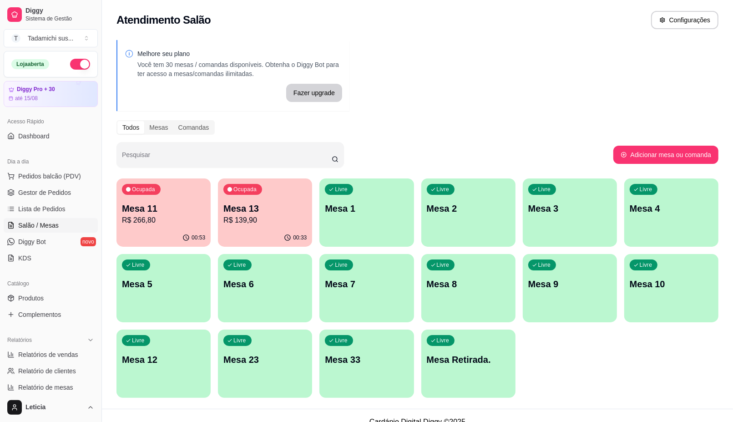
click at [267, 222] on p "R$ 139,90" at bounding box center [264, 220] width 83 height 11
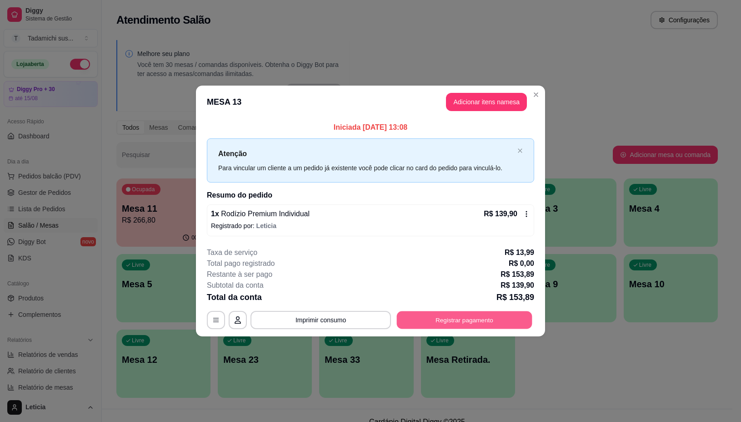
click at [431, 321] on button "Registrar pagamento" at bounding box center [465, 320] width 136 height 18
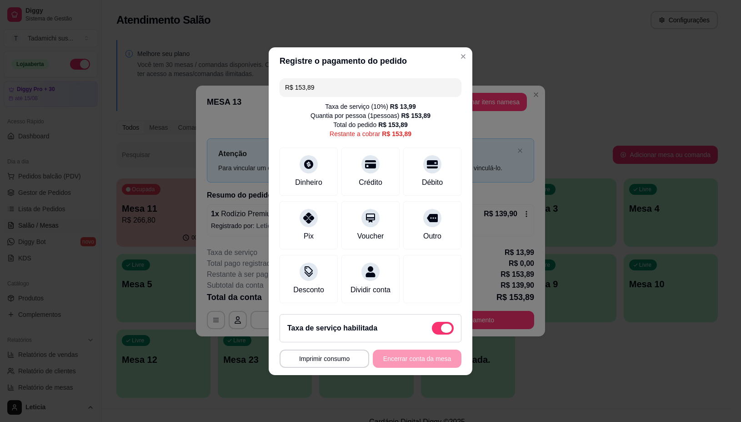
click at [433, 329] on span at bounding box center [443, 328] width 22 height 13
click at [433, 329] on input "checkbox" at bounding box center [435, 332] width 6 height 6
checkbox input "true"
type input "R$ 139,90"
checkbox input "false"
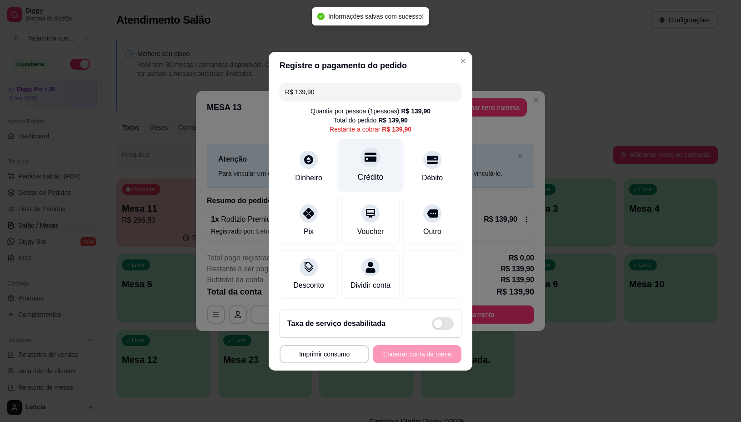
click at [377, 171] on div "Crédito" at bounding box center [371, 177] width 26 height 12
type input "R$ 0,00"
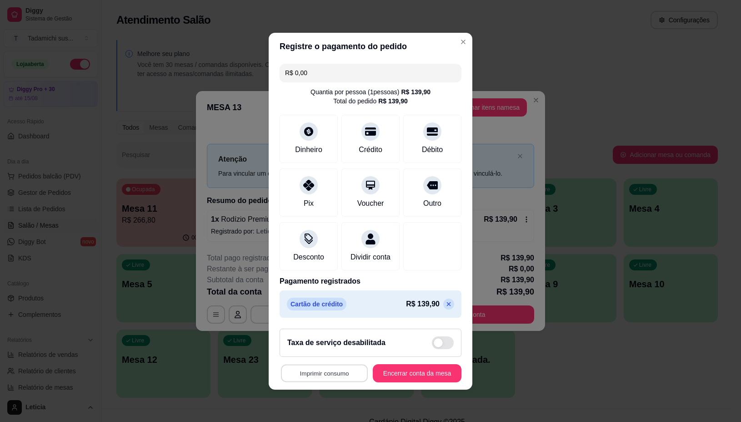
click at [339, 378] on button "Imprimir consumo" at bounding box center [324, 373] width 87 height 18
click at [326, 338] on button "IMPRESSORA" at bounding box center [321, 340] width 70 height 15
click at [420, 380] on button "Encerrar conta da mesa" at bounding box center [417, 373] width 89 height 18
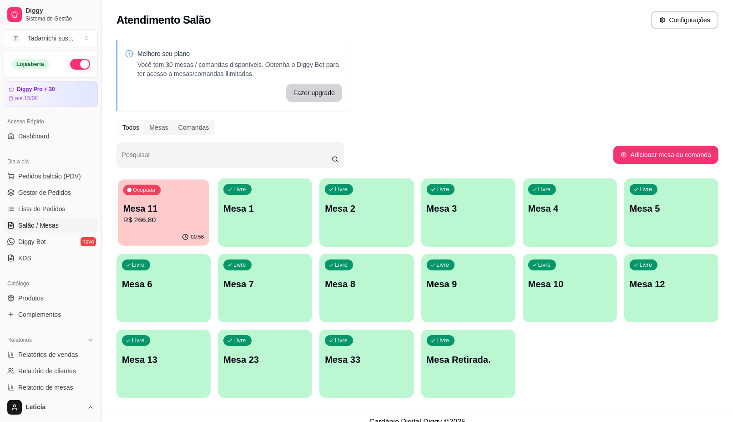
click at [164, 204] on p "Mesa 11" at bounding box center [163, 208] width 81 height 12
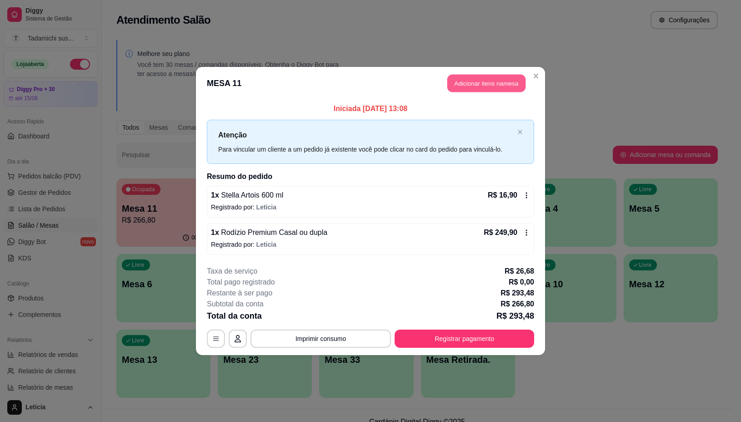
click at [494, 83] on button "Adicionar itens na mesa" at bounding box center [487, 84] width 78 height 18
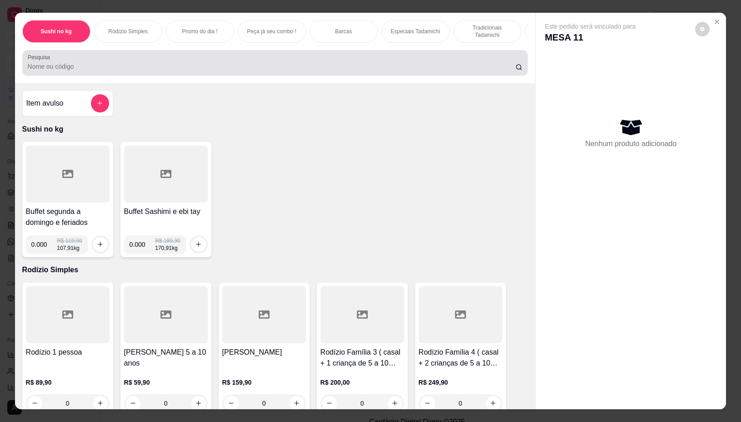
click at [67, 65] on div at bounding box center [275, 63] width 495 height 18
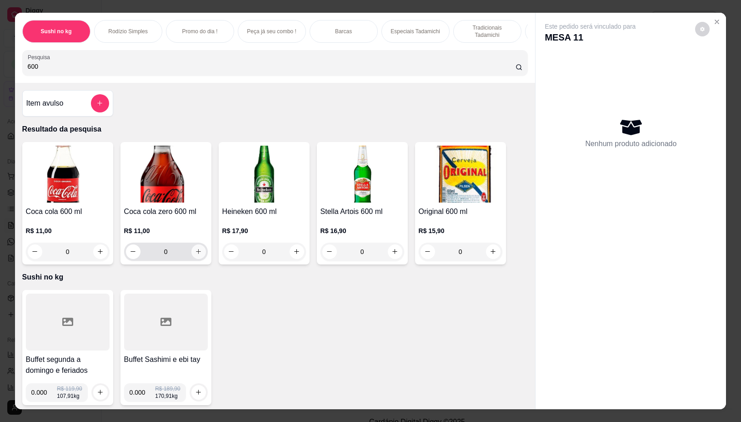
type input "600"
click at [195, 254] on icon "increase-product-quantity" at bounding box center [198, 251] width 7 height 7
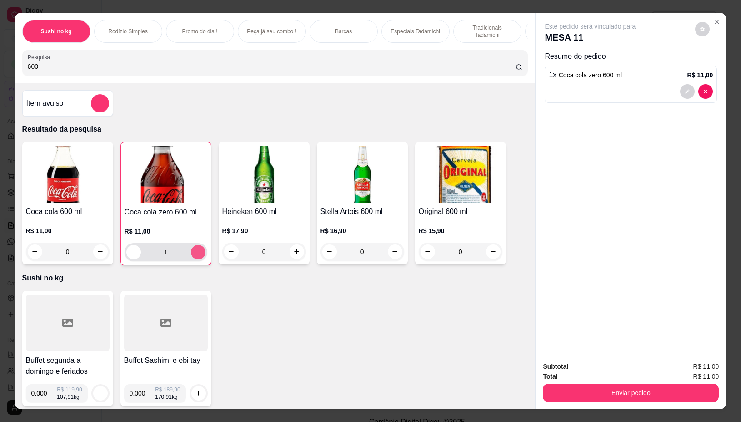
type input "1"
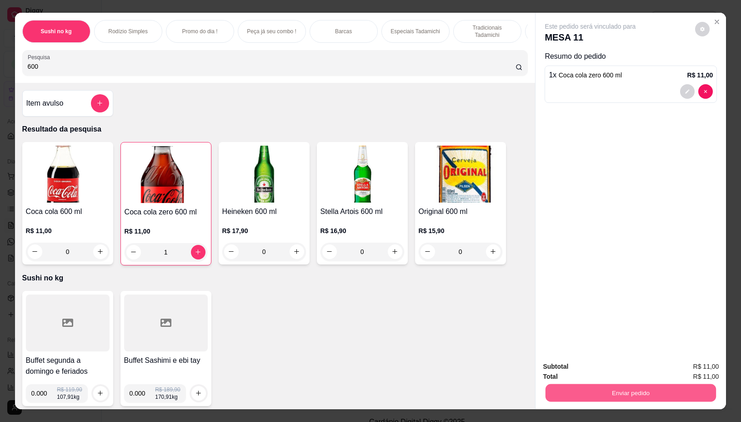
click at [554, 385] on button "Enviar pedido" at bounding box center [631, 393] width 171 height 18
click at [581, 363] on button "Não registrar e enviar pedido" at bounding box center [600, 366] width 92 height 17
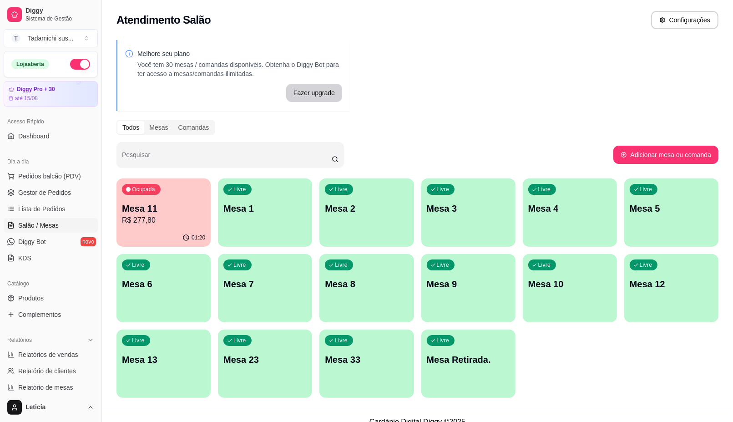
click at [180, 201] on div "Ocupada Mesa 11 R$ 277,80" at bounding box center [163, 203] width 94 height 50
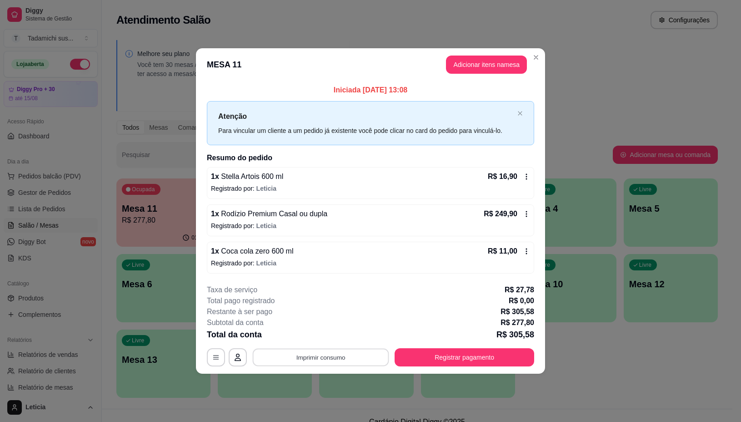
click at [331, 355] on button "Imprimir consumo" at bounding box center [321, 357] width 136 height 18
click at [342, 312] on button "IMPRESSORA" at bounding box center [324, 318] width 68 height 14
click at [422, 348] on button "Registrar pagamento" at bounding box center [465, 357] width 140 height 18
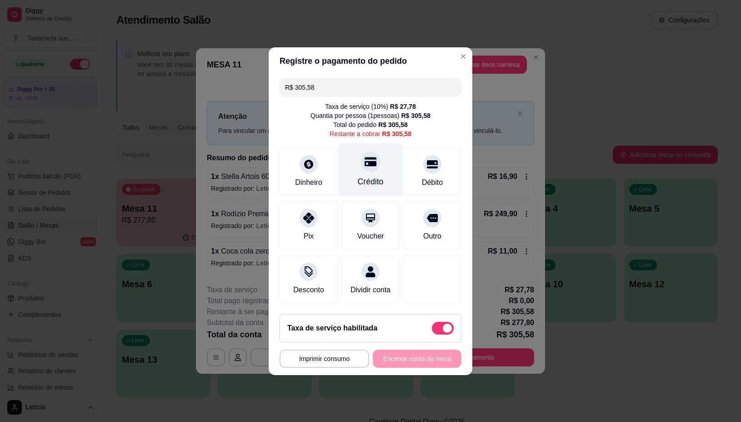
click at [360, 169] on div "Crédito" at bounding box center [371, 169] width 64 height 53
type input "R$ 0,00"
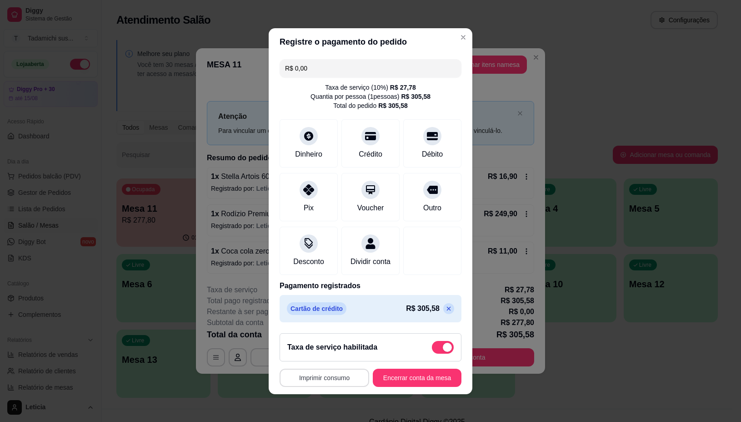
click at [342, 374] on button "Imprimir consumo" at bounding box center [325, 377] width 90 height 18
click at [339, 343] on button "IMPRESSORA" at bounding box center [321, 344] width 68 height 14
click at [427, 386] on button "Encerrar conta da mesa" at bounding box center [417, 377] width 89 height 18
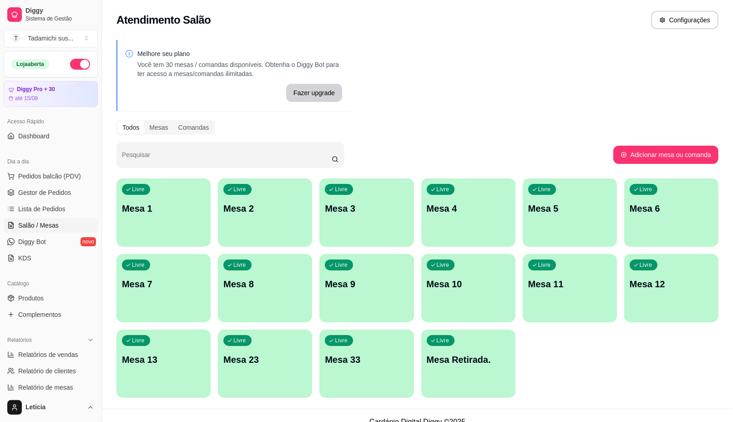
click at [455, 116] on div "Melhore seu plano Você tem 30 mesas / comandas disponíveis. Obtenha o Diggy Bot…" at bounding box center [417, 222] width 631 height 374
click at [446, 154] on div "Pesquisar" at bounding box center [364, 154] width 497 height 25
click at [530, 30] on div "Atendimento Salão Configurações" at bounding box center [417, 17] width 631 height 35
click at [35, 184] on ul "Pedidos balcão (PDV) Gestor de Pedidos Lista de Pedidos Salão / Mesas Diggy Bot…" at bounding box center [51, 217] width 94 height 96
click at [36, 188] on span "Gestor de Pedidos" at bounding box center [44, 192] width 53 height 9
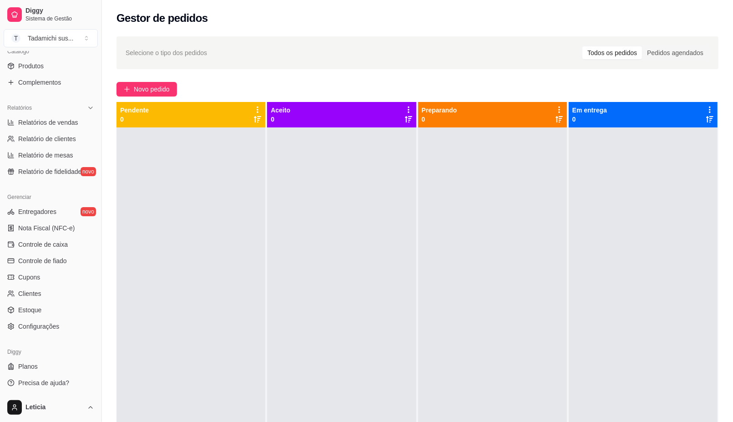
scroll to position [232, 0]
click at [32, 328] on span "Configurações" at bounding box center [38, 325] width 41 height 9
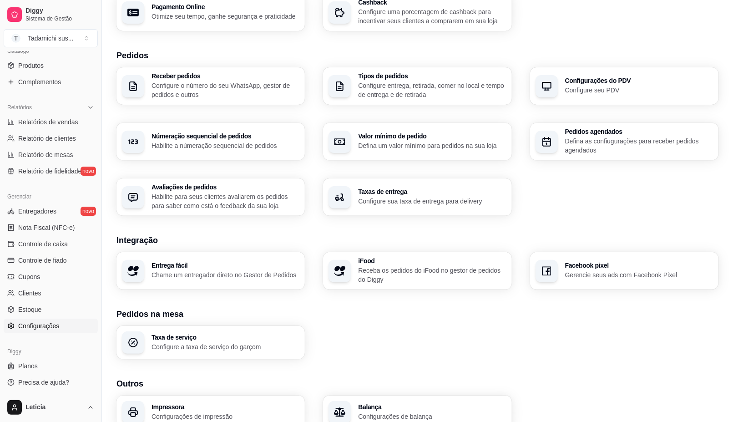
scroll to position [45, 0]
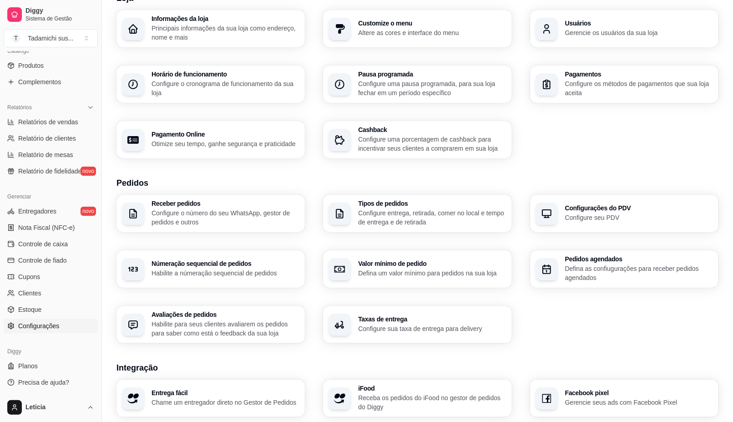
click at [386, 210] on p "Configure entrega, retirada, comer no local e tempo de entrega e de retirada" at bounding box center [432, 217] width 148 height 18
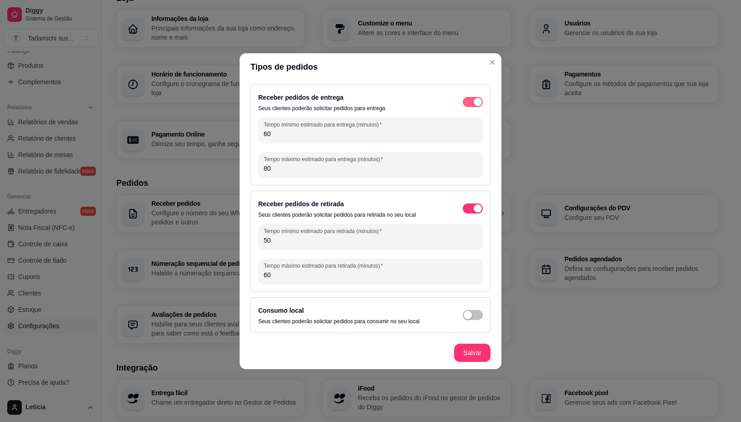
click at [473, 97] on span "button" at bounding box center [473, 102] width 20 height 10
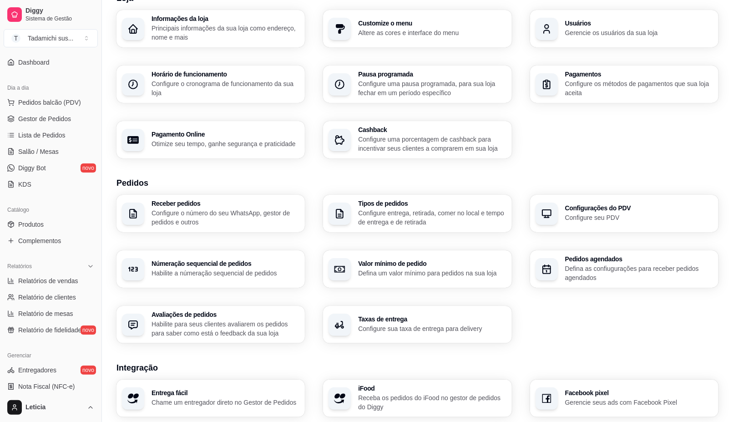
scroll to position [62, 0]
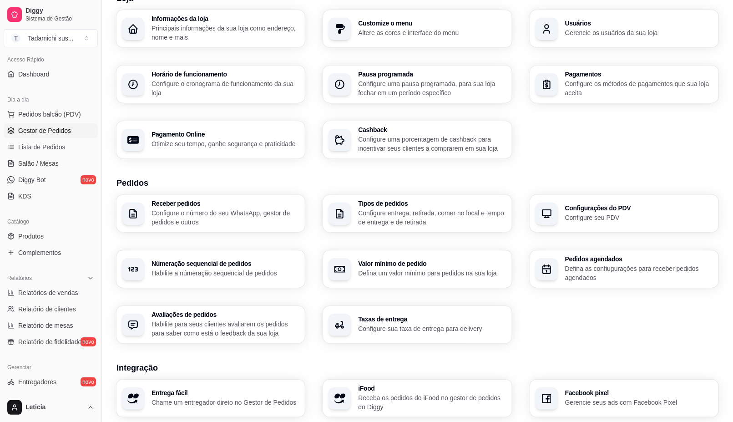
click at [37, 137] on link "Gestor de Pedidos" at bounding box center [51, 130] width 94 height 15
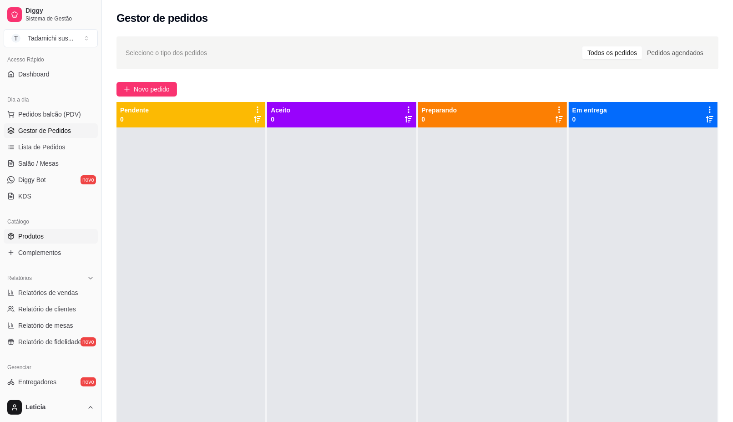
click at [31, 237] on span "Produtos" at bounding box center [30, 236] width 25 height 9
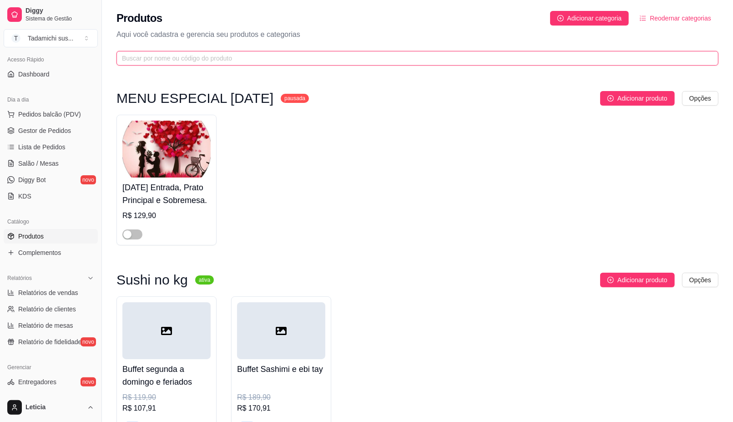
click at [158, 53] on input "text" at bounding box center [414, 58] width 584 height 10
click at [181, 56] on input "text" at bounding box center [414, 58] width 584 height 10
click at [132, 55] on input "text" at bounding box center [414, 58] width 584 height 10
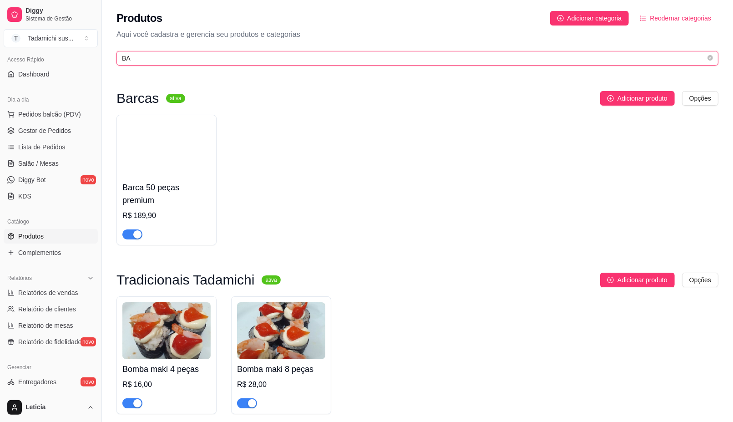
type input "B"
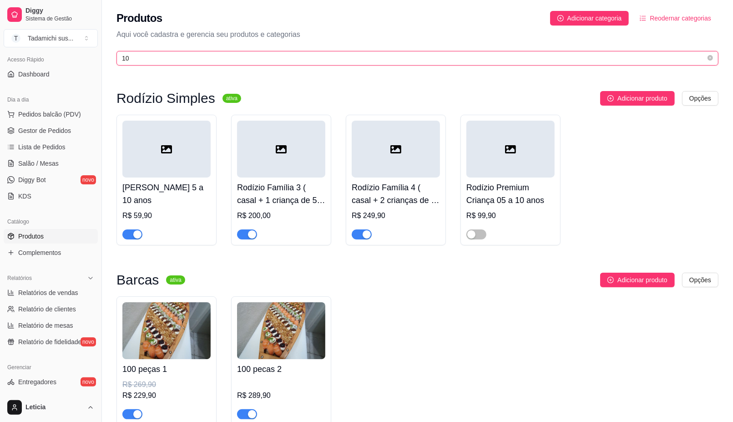
type input "1"
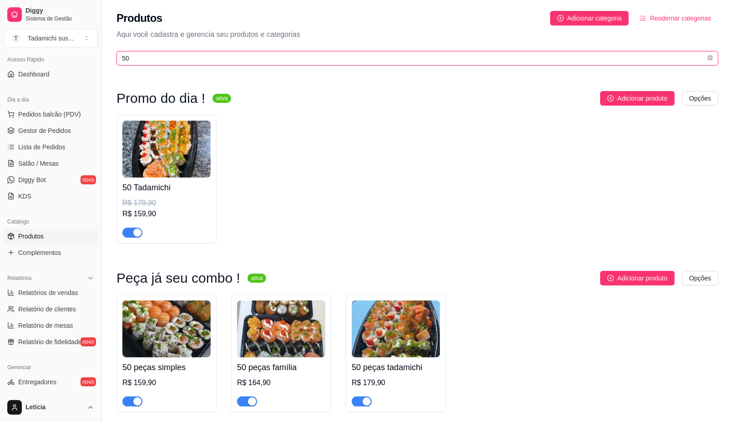
type input "5"
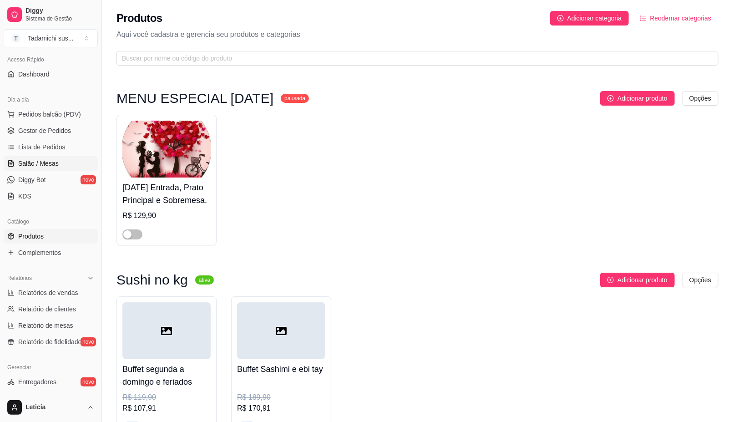
click at [35, 165] on span "Salão / Mesas" at bounding box center [38, 163] width 40 height 9
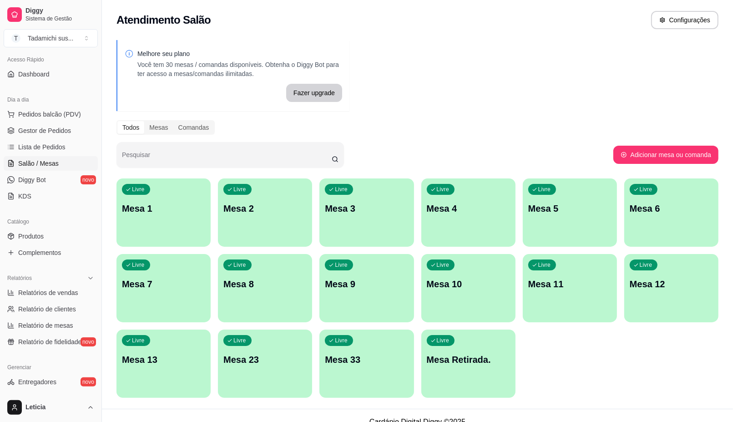
click at [173, 366] on div "Livre Mesa 13" at bounding box center [163, 357] width 94 height 57
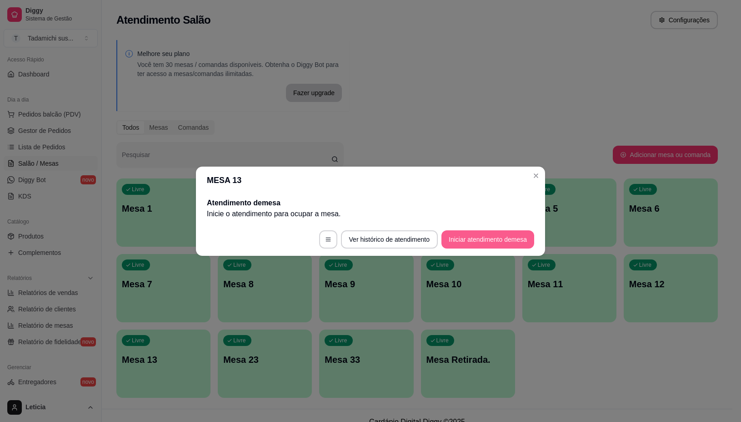
click at [458, 242] on button "Iniciar atendimento de mesa" at bounding box center [488, 239] width 93 height 18
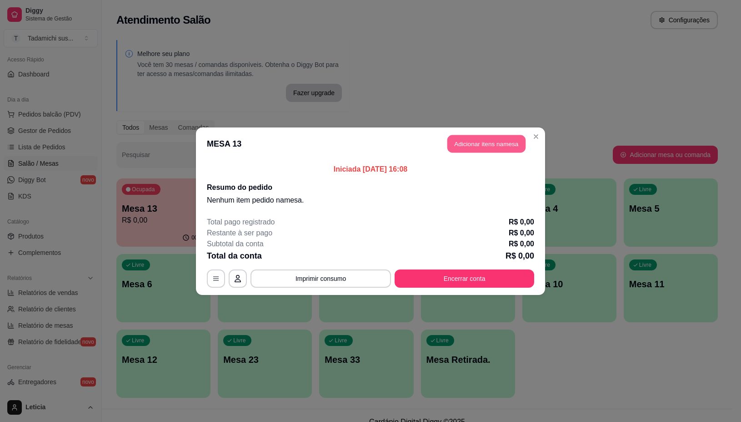
click at [484, 148] on button "Adicionar itens na mesa" at bounding box center [487, 144] width 78 height 18
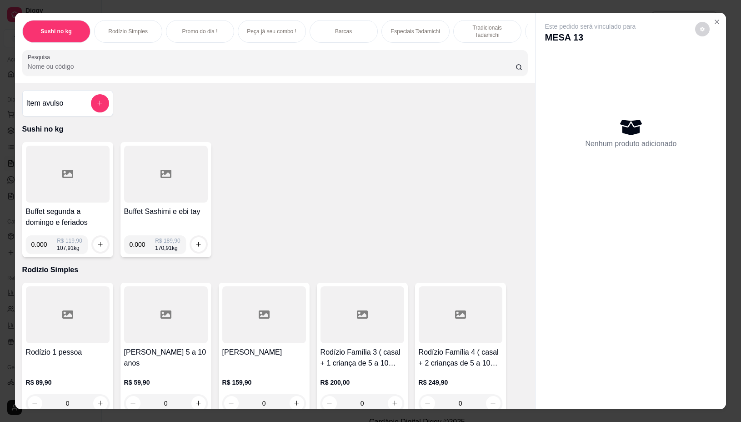
click at [62, 178] on icon at bounding box center [67, 173] width 11 height 11
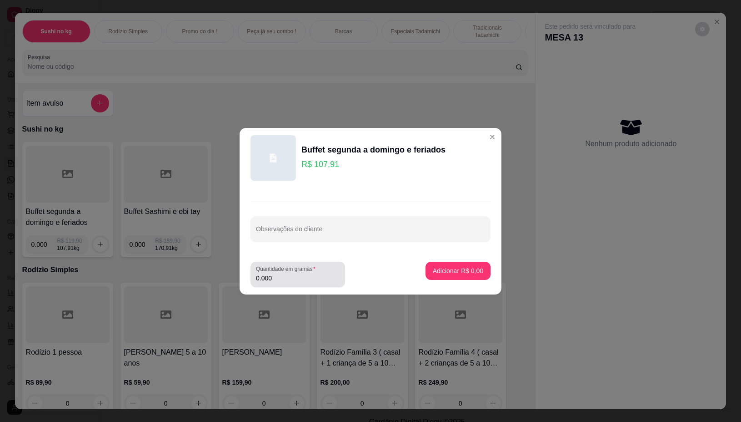
click at [280, 283] on div "Quantidade em gramas 0.000" at bounding box center [298, 274] width 95 height 25
type input "0.250"
click at [429, 266] on p "Adicionar R$ 26,98" at bounding box center [456, 270] width 54 height 9
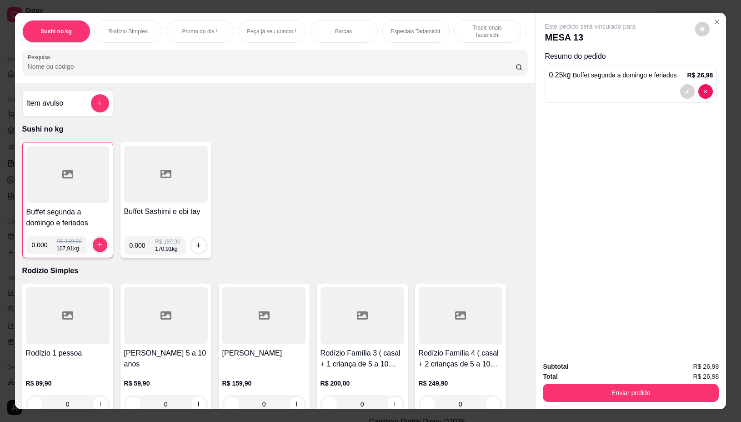
click at [65, 180] on icon at bounding box center [67, 174] width 11 height 11
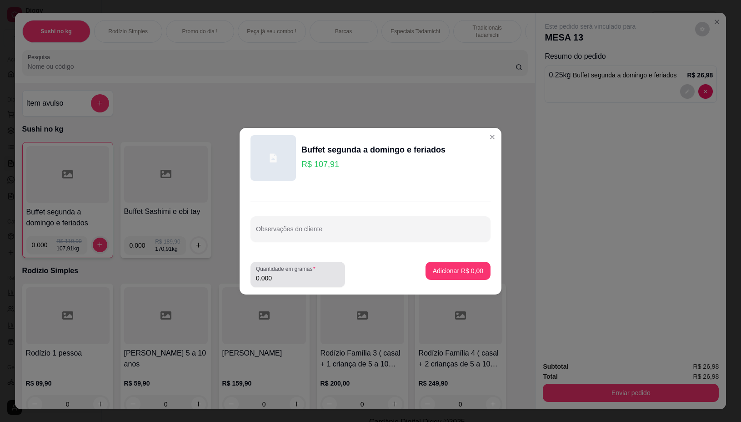
click at [305, 276] on input "0.000" at bounding box center [298, 277] width 84 height 9
type input "0.118"
click at [449, 272] on p "Adicionar R$ 12,73" at bounding box center [456, 270] width 53 height 9
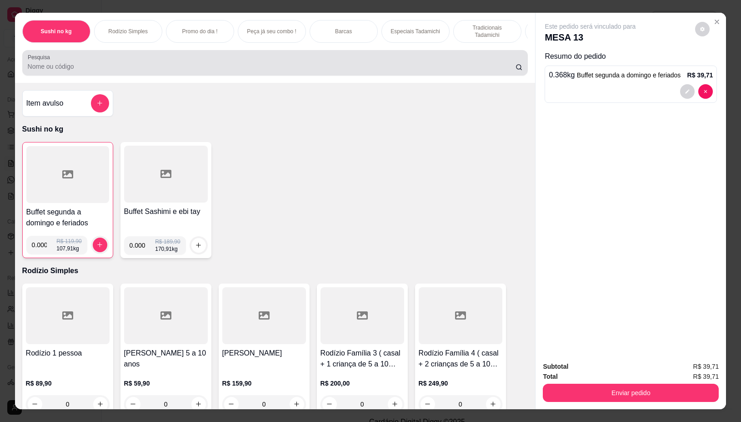
click at [53, 71] on input "Pesquisa" at bounding box center [272, 66] width 488 height 9
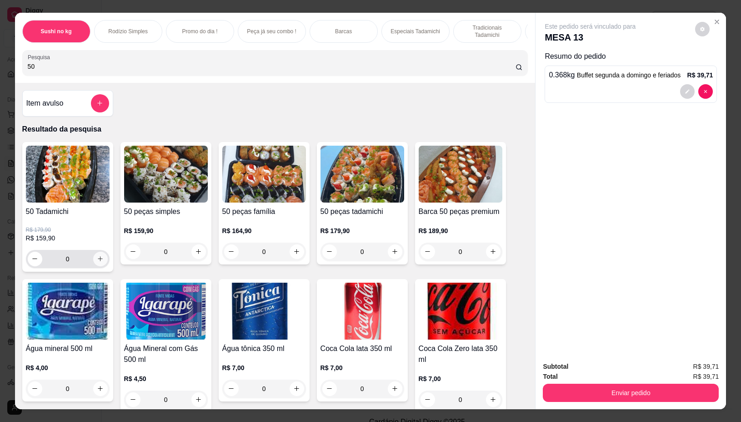
type input "50"
click at [97, 262] on icon "increase-product-quantity" at bounding box center [100, 258] width 7 height 7
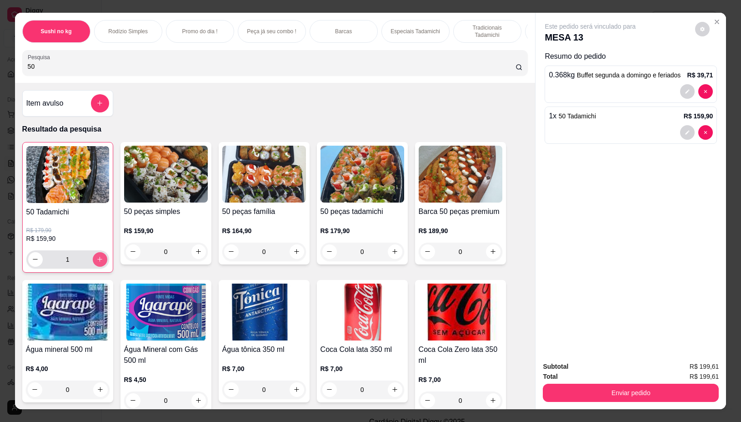
type input "1"
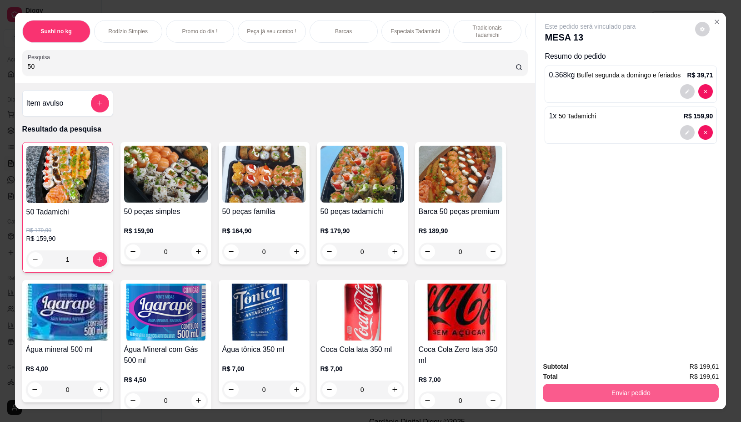
click at [610, 383] on button "Enviar pedido" at bounding box center [631, 392] width 176 height 18
click at [592, 364] on button "Não registrar e enviar pedido" at bounding box center [600, 366] width 95 height 17
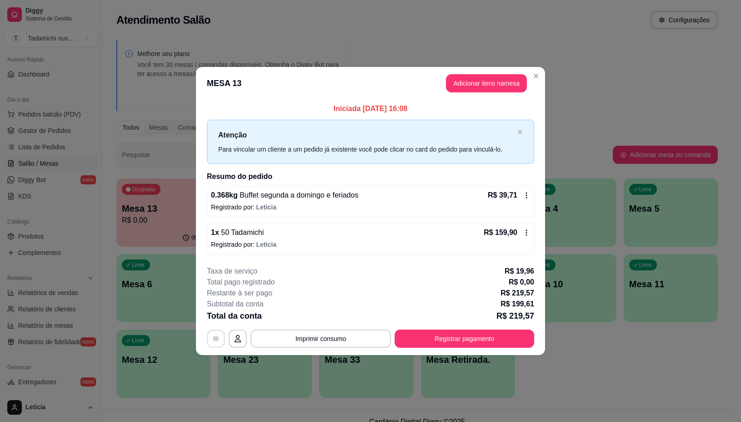
click at [215, 340] on icon "button" at bounding box center [215, 338] width 7 height 7
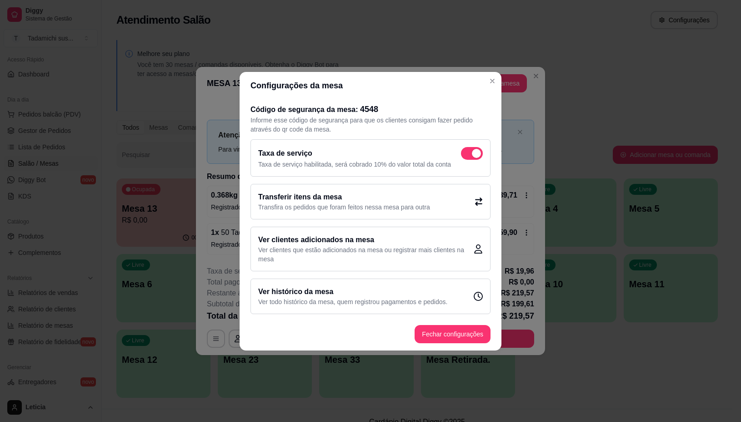
click at [463, 151] on span at bounding box center [472, 153] width 22 height 13
click at [463, 155] on input "checkbox" at bounding box center [464, 158] width 6 height 6
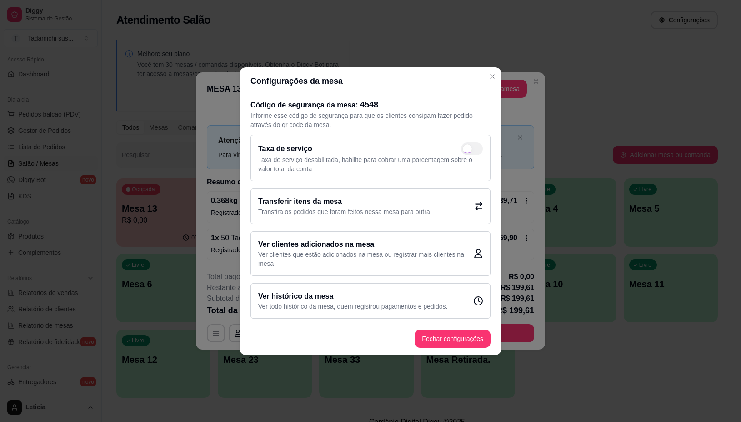
checkbox input "false"
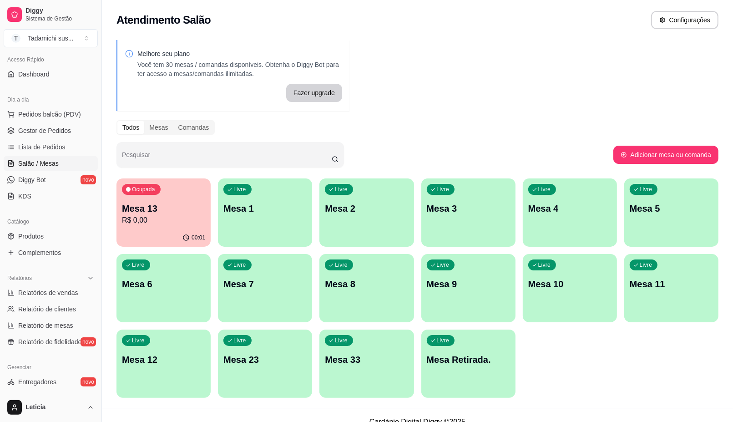
click at [156, 213] on p "Mesa 13" at bounding box center [163, 208] width 83 height 13
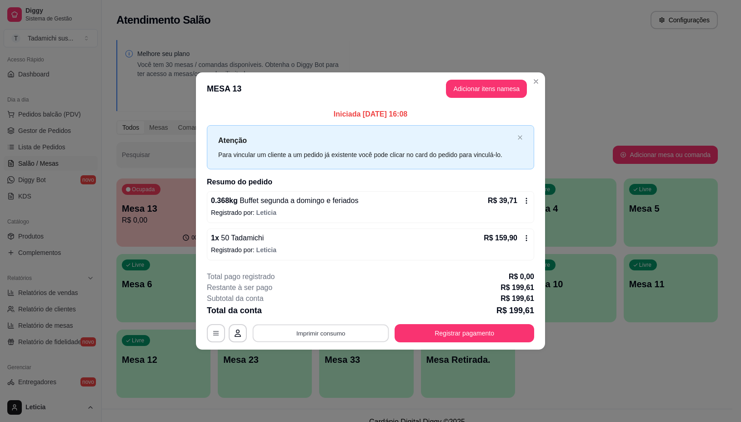
click at [305, 335] on button "Imprimir consumo" at bounding box center [321, 333] width 136 height 18
click at [318, 295] on button "IMPRESSORA" at bounding box center [323, 294] width 70 height 15
click at [453, 333] on button "Registrar pagamento" at bounding box center [465, 333] width 140 height 18
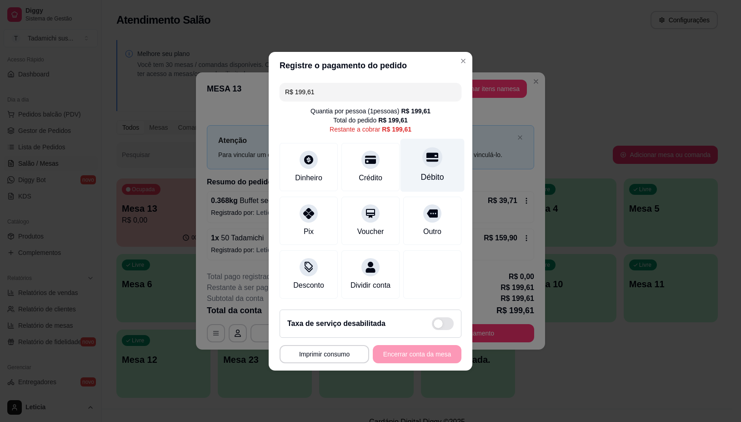
click at [427, 153] on icon at bounding box center [433, 157] width 12 height 12
type input "R$ 0,00"
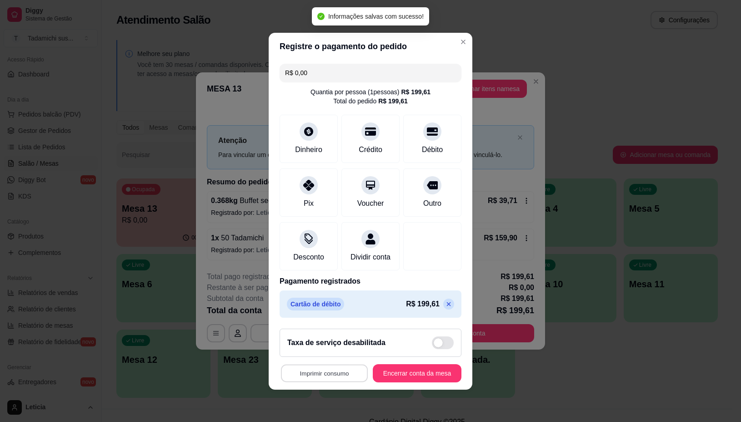
click at [319, 378] on button "Imprimir consumo" at bounding box center [324, 373] width 87 height 18
click at [319, 335] on button "IMPRESSORA" at bounding box center [321, 340] width 70 height 15
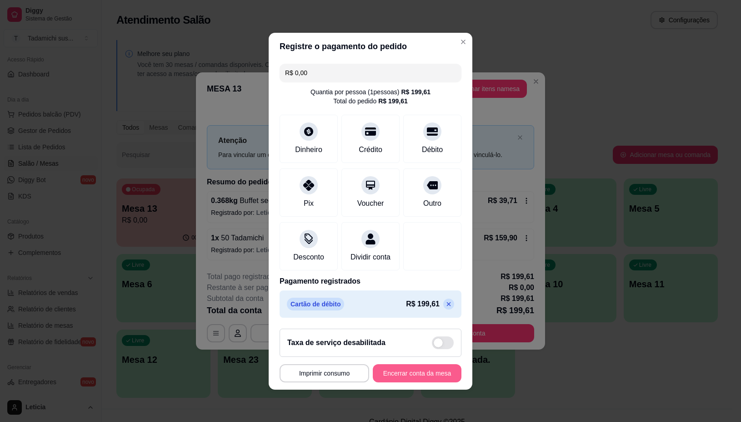
click at [413, 380] on button "Encerrar conta da mesa" at bounding box center [417, 373] width 89 height 18
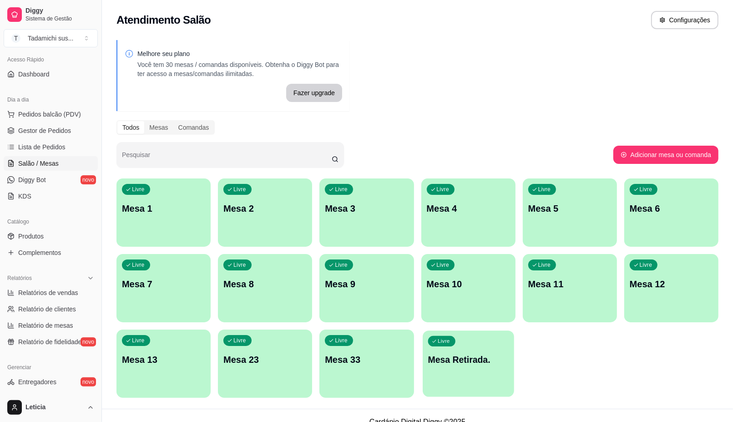
click at [488, 377] on div "Livre Mesa Retirada." at bounding box center [468, 357] width 91 height 55
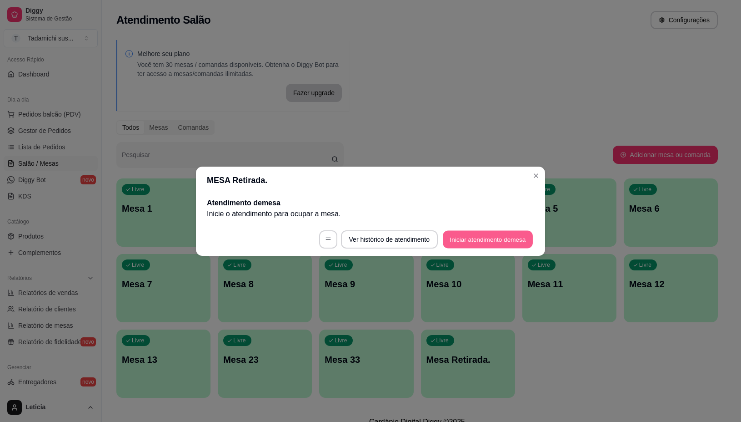
click at [494, 236] on button "Iniciar atendimento de mesa" at bounding box center [488, 239] width 90 height 18
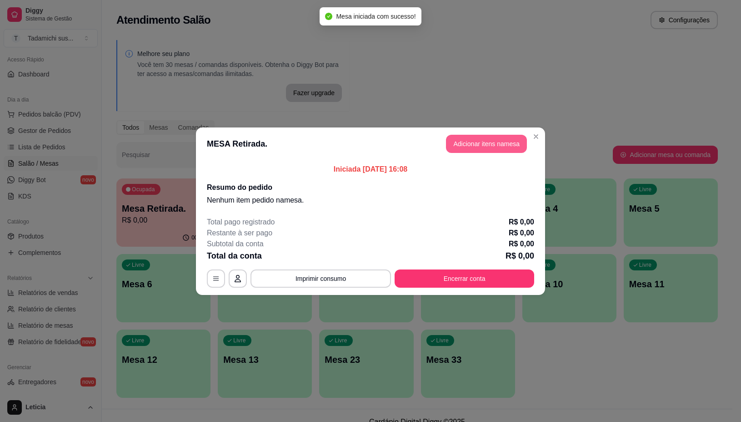
click at [512, 143] on button "Adicionar itens na mesa" at bounding box center [486, 144] width 81 height 18
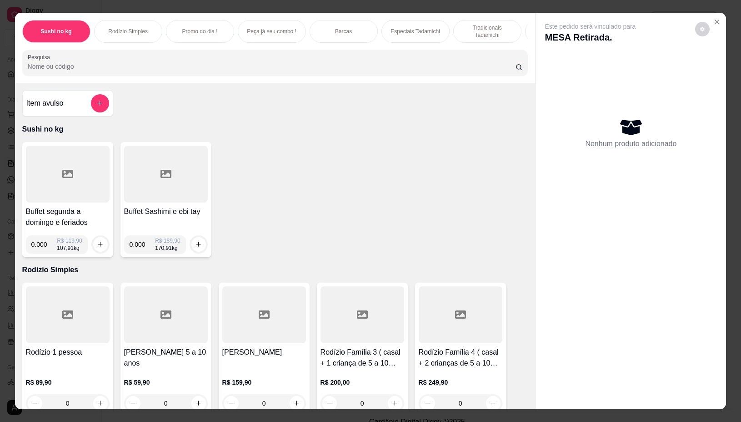
click at [66, 179] on icon at bounding box center [67, 173] width 11 height 11
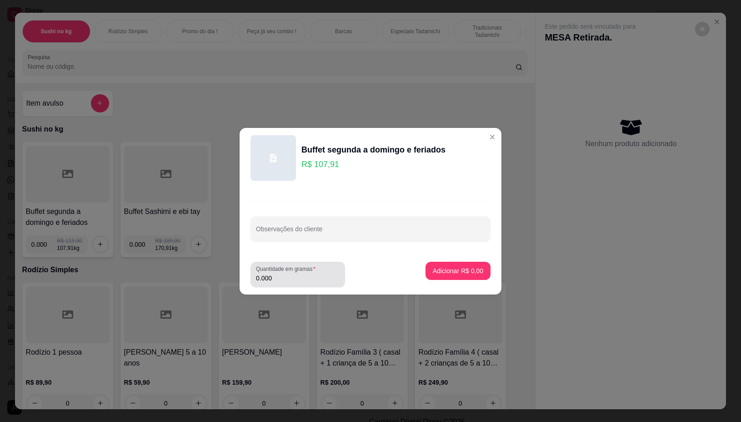
click at [292, 277] on input "0.000" at bounding box center [298, 277] width 84 height 9
type input "0.404"
click at [453, 271] on p "Adicionar R$ 43,60" at bounding box center [456, 270] width 54 height 9
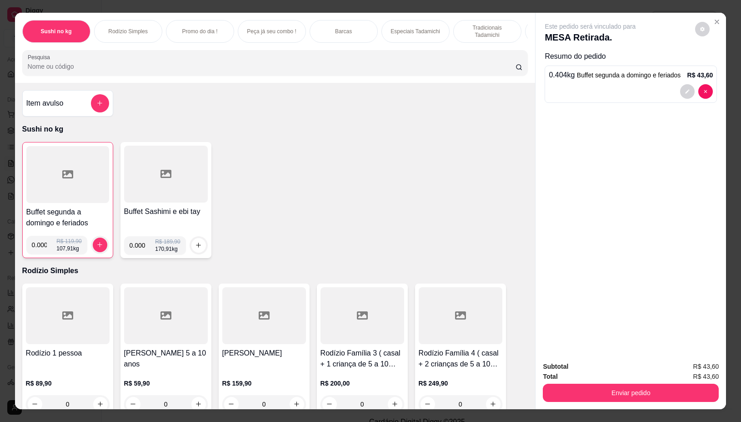
click at [62, 176] on icon at bounding box center [67, 174] width 11 height 8
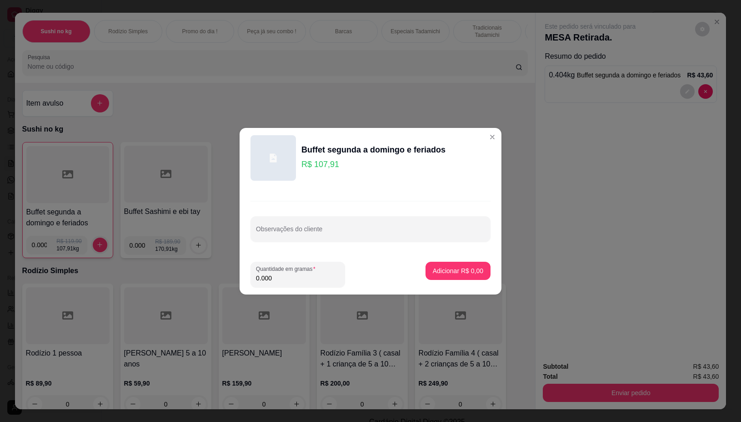
click at [307, 279] on input "0.000" at bounding box center [298, 277] width 84 height 9
type input "0.124"
click at [433, 275] on button "Adicionar R$ 13,38" at bounding box center [456, 271] width 69 height 18
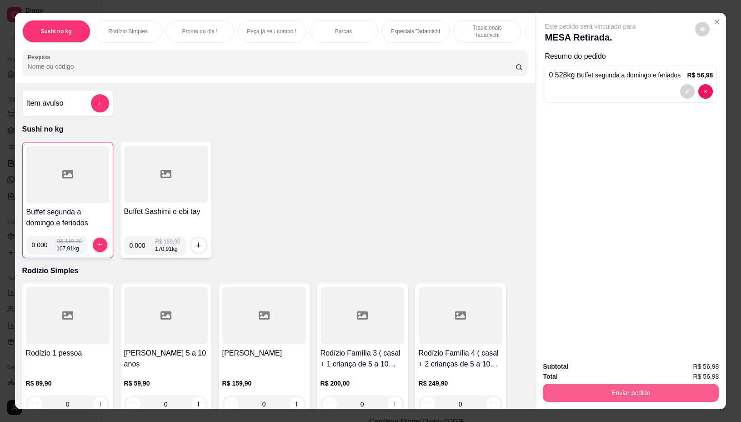
click at [595, 390] on button "Enviar pedido" at bounding box center [631, 392] width 176 height 18
click at [574, 366] on button "Não registrar e enviar pedido" at bounding box center [600, 366] width 92 height 17
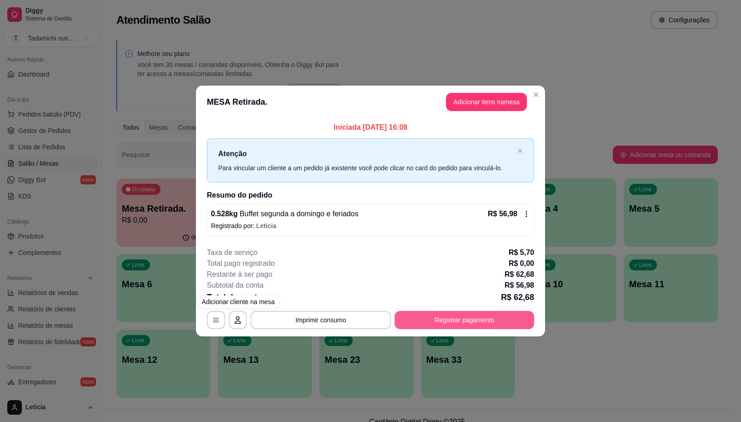
click at [490, 319] on button "Registrar pagamento" at bounding box center [465, 320] width 140 height 18
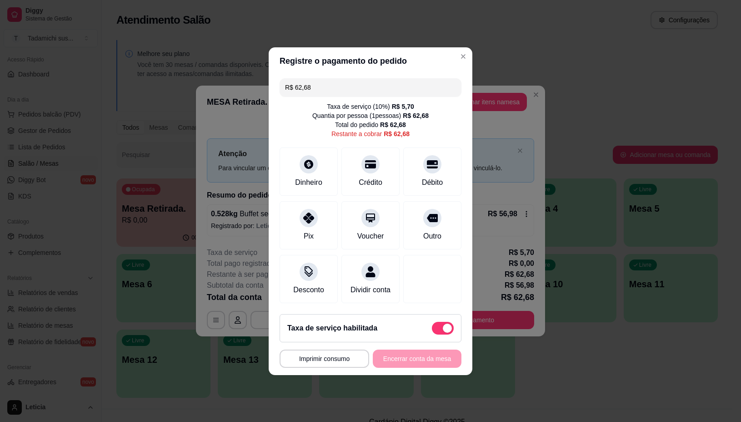
click at [432, 334] on span at bounding box center [443, 328] width 22 height 13
click at [432, 335] on input "checkbox" at bounding box center [435, 332] width 6 height 6
checkbox input "true"
type input "R$ 56,98"
checkbox input "false"
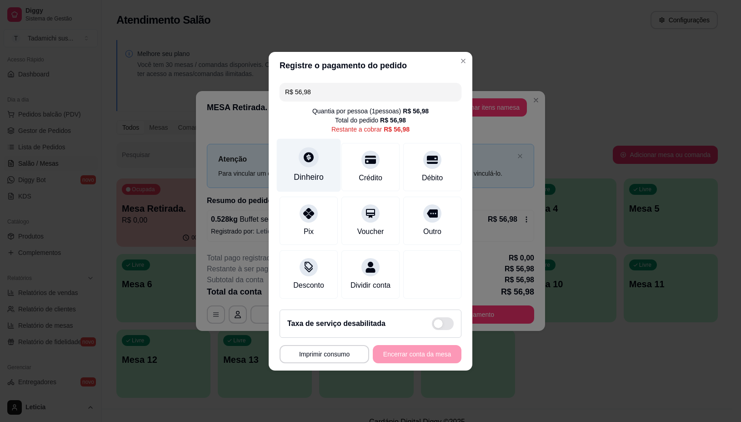
click at [307, 158] on div at bounding box center [309, 157] width 20 height 20
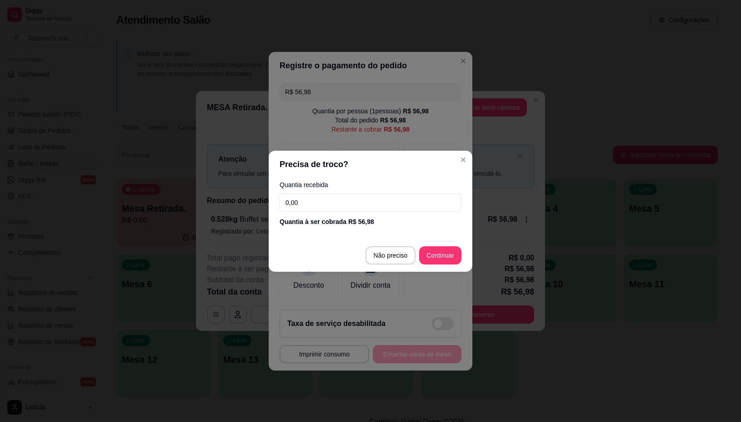
click at [307, 205] on input "0,00" at bounding box center [371, 202] width 182 height 18
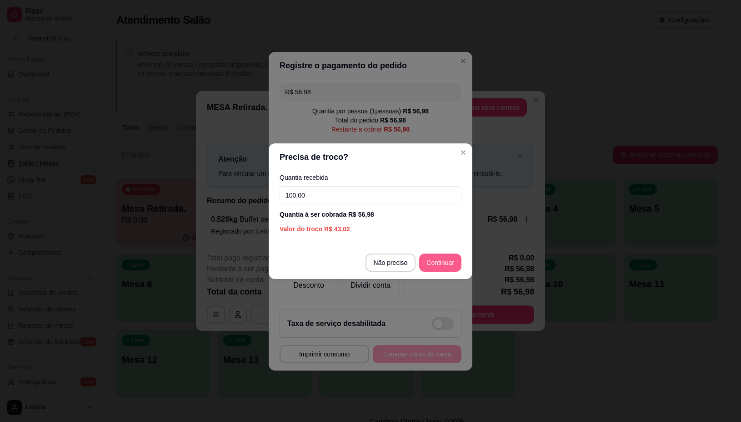
type input "100,00"
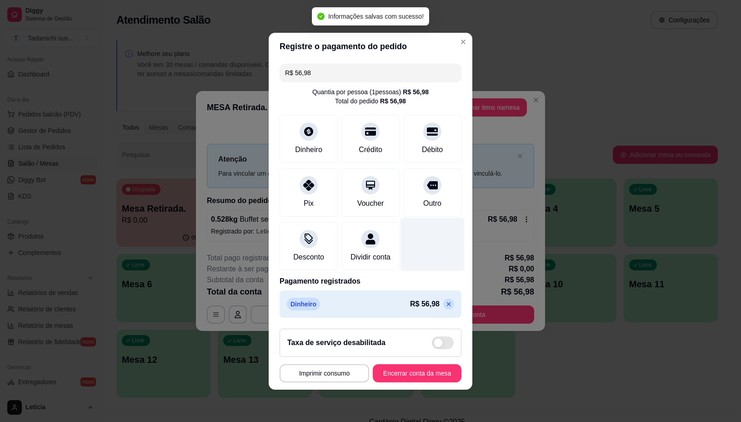
type input "R$ 0,00"
click at [319, 373] on button "Imprimir consumo" at bounding box center [325, 373] width 90 height 18
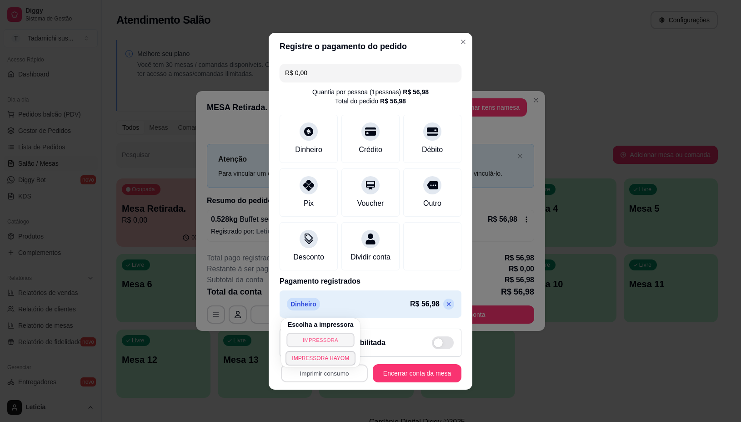
click at [328, 343] on button "IMPRESSORA" at bounding box center [321, 340] width 68 height 14
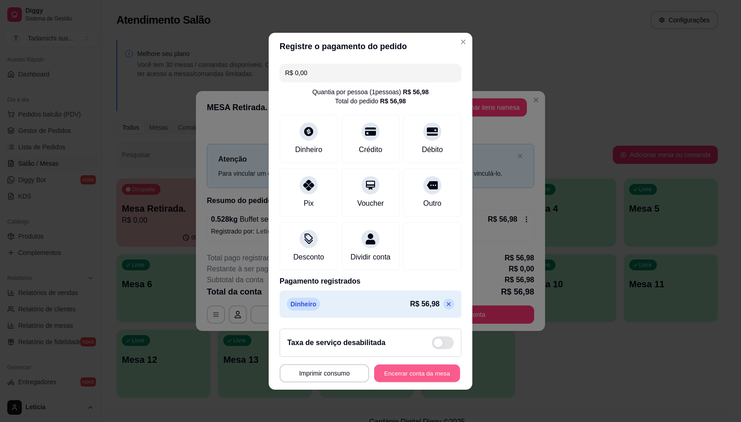
click at [408, 377] on button "Encerrar conta da mesa" at bounding box center [417, 373] width 86 height 18
